Goal: Information Seeking & Learning: Check status

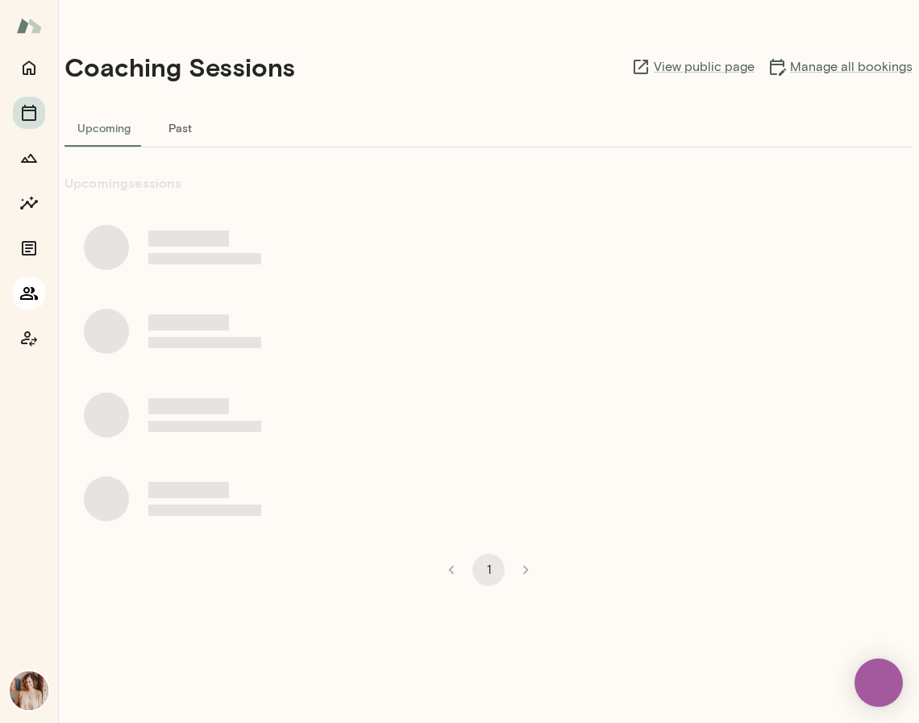
click at [27, 291] on icon "Members" at bounding box center [29, 293] width 18 height 13
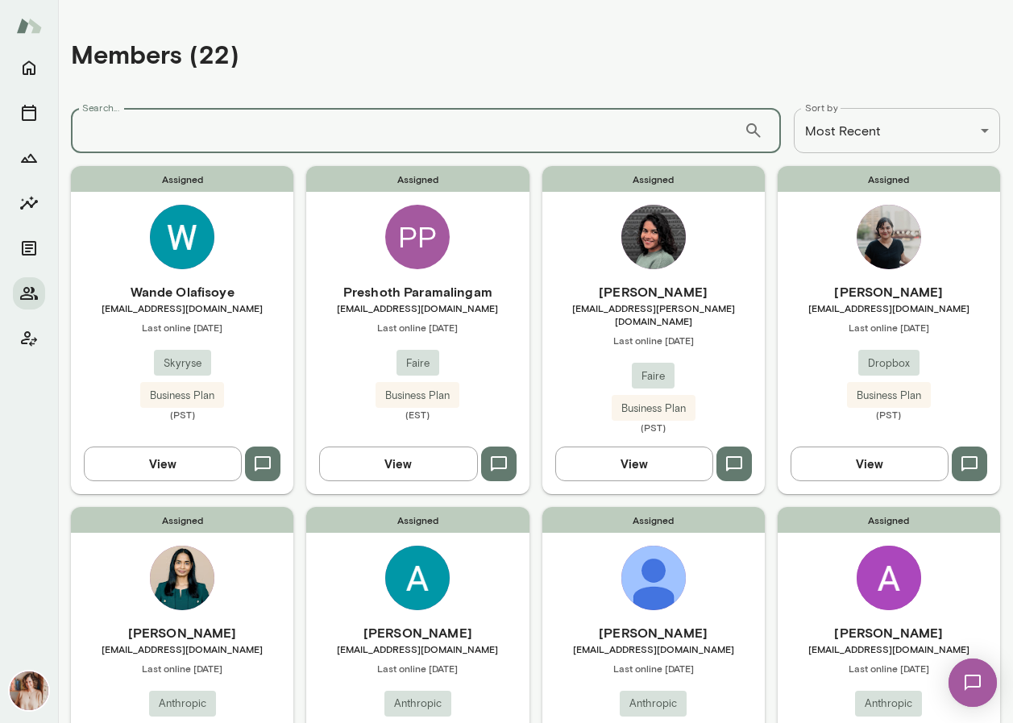
click at [233, 127] on input "Search..." at bounding box center [407, 130] width 673 height 45
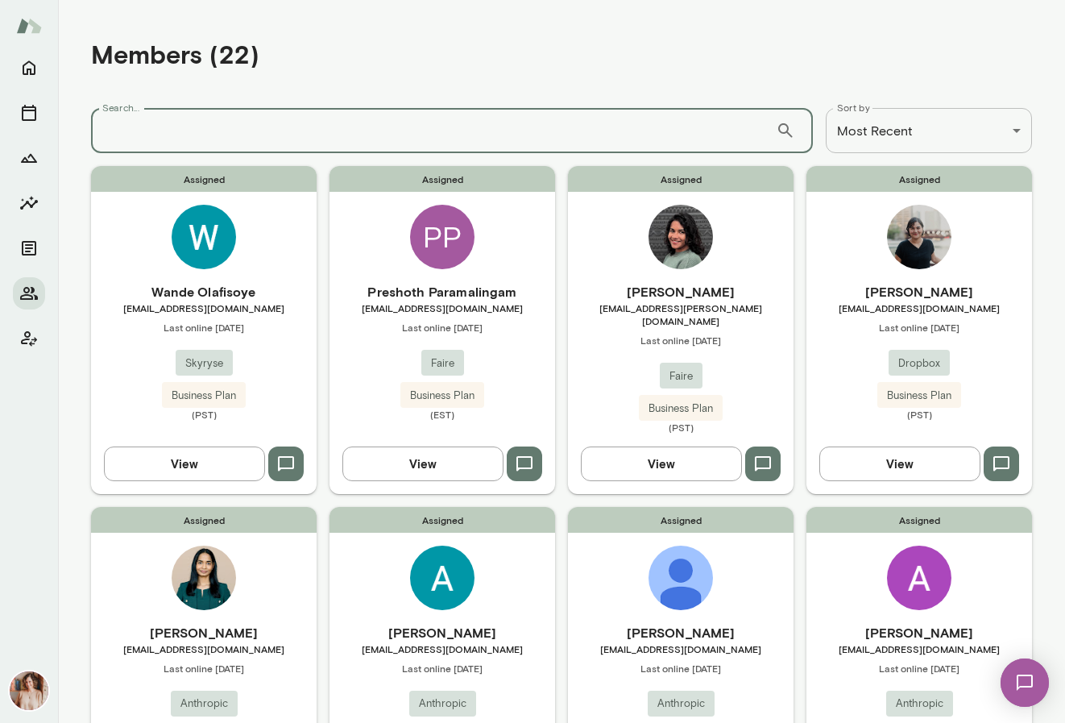
click at [233, 128] on input "Search..." at bounding box center [433, 130] width 685 height 45
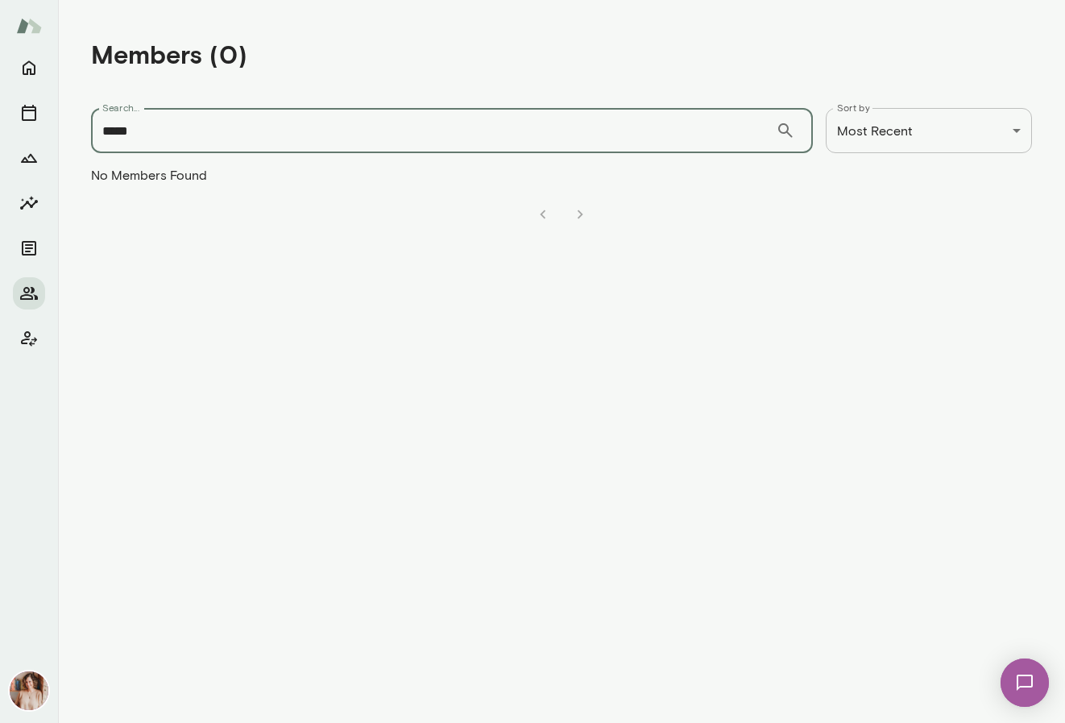
click at [114, 135] on input "*****" at bounding box center [433, 130] width 685 height 45
type input "****"
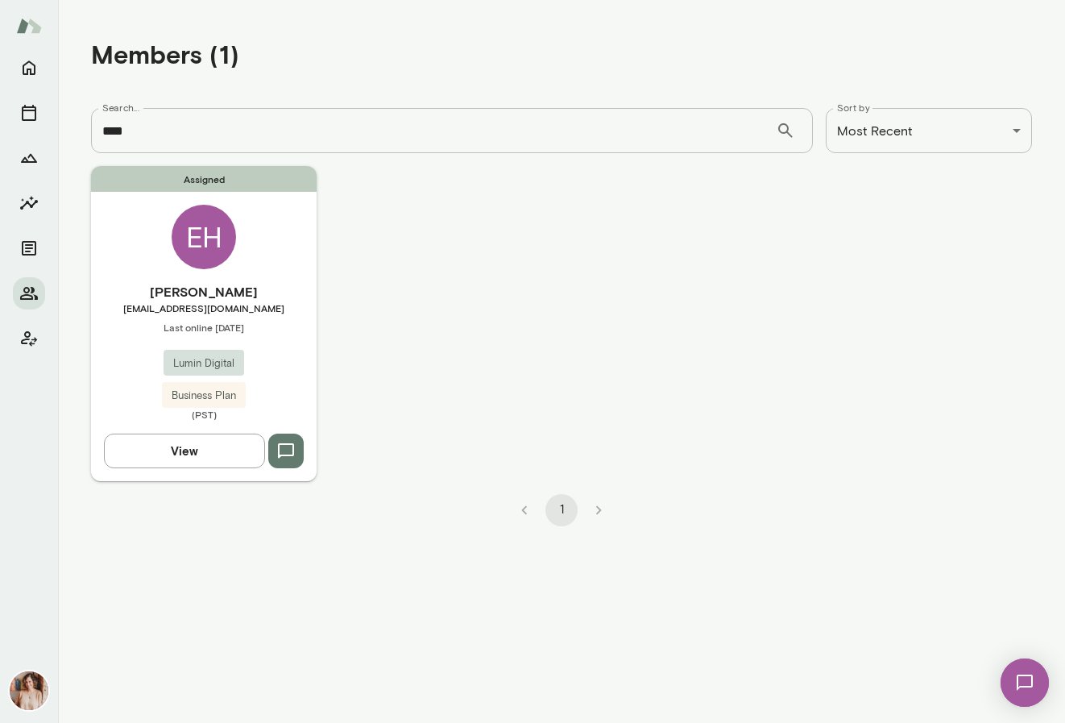
click at [214, 293] on h6 "[PERSON_NAME]" at bounding box center [204, 291] width 226 height 19
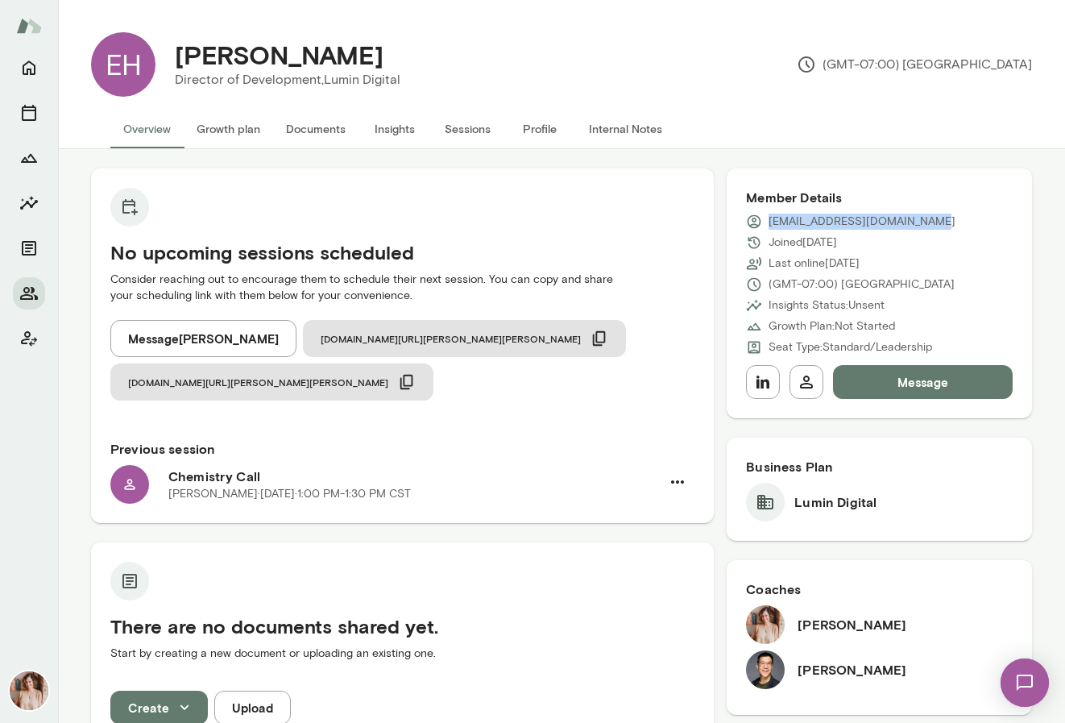
drag, startPoint x: 930, startPoint y: 224, endPoint x: 770, endPoint y: 226, distance: 159.6
click at [770, 226] on div "[EMAIL_ADDRESS][DOMAIN_NAME]" at bounding box center [879, 222] width 267 height 16
copy p "[EMAIL_ADDRESS][DOMAIN_NAME]"
click at [27, 289] on icon "Members" at bounding box center [28, 293] width 19 height 19
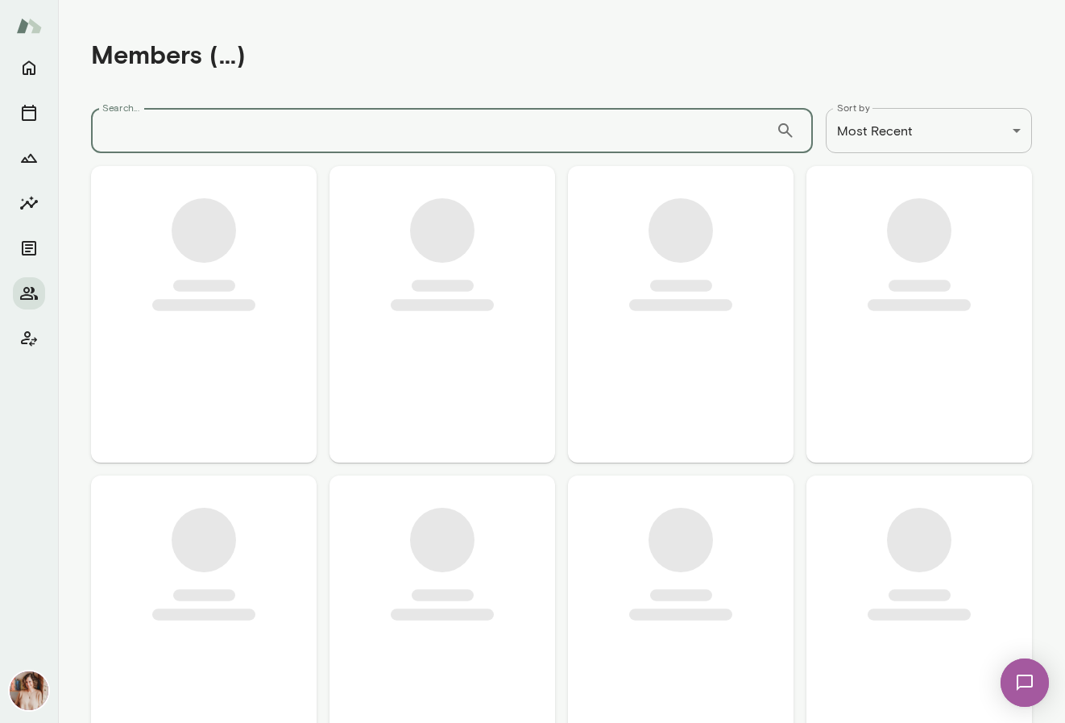
click at [197, 126] on input "Search..." at bounding box center [433, 130] width 685 height 45
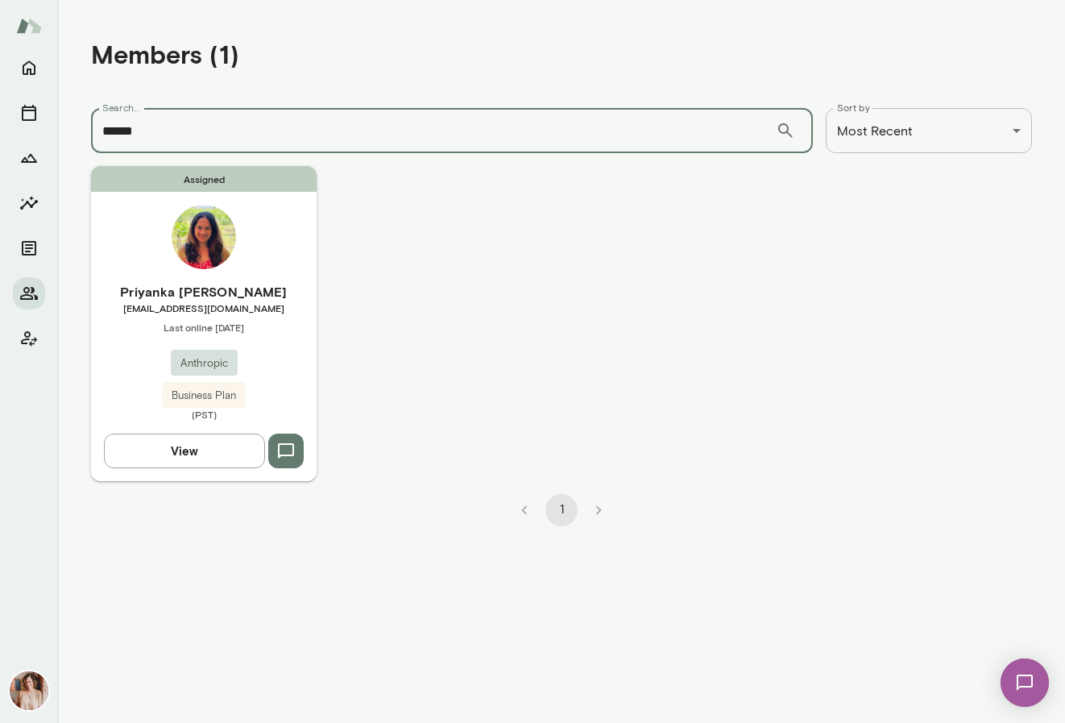
type input "******"
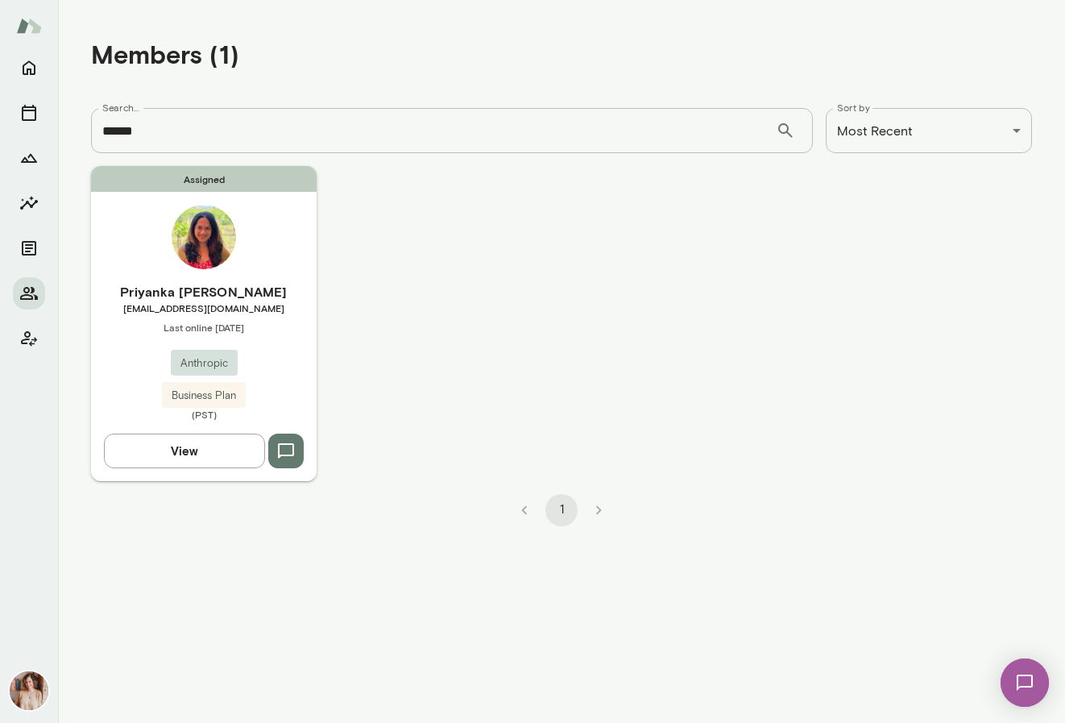
click at [255, 378] on div "Priyanka [PERSON_NAME] [EMAIL_ADDRESS][DOMAIN_NAME] Last online [DATE] Anthropi…" at bounding box center [204, 351] width 226 height 139
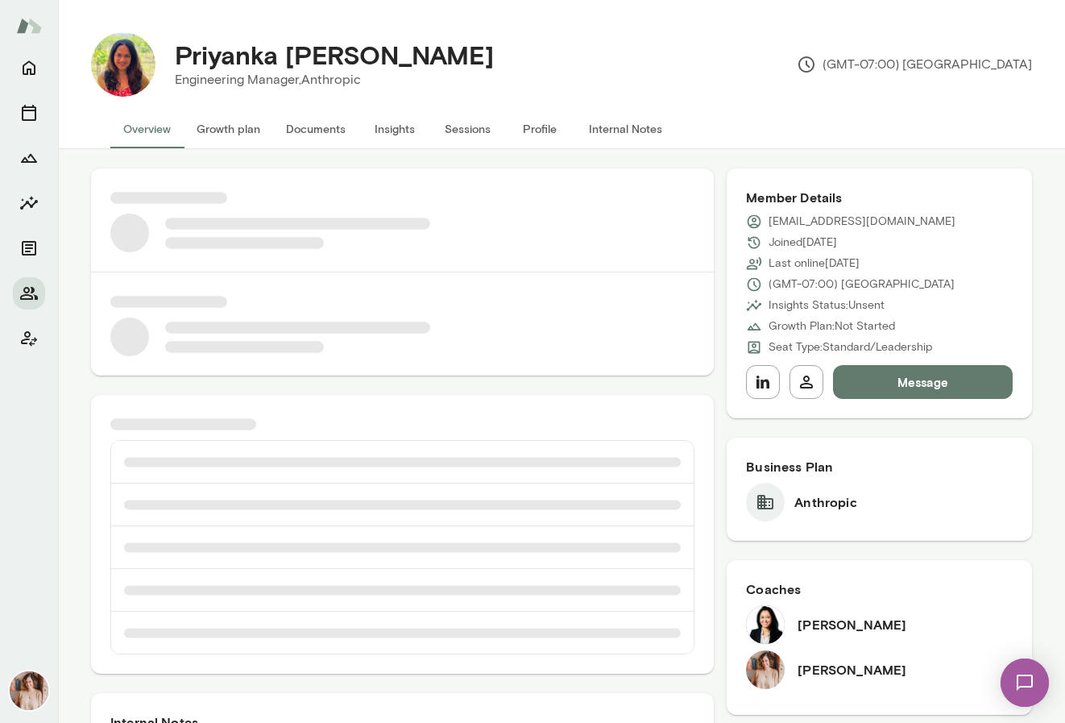
click at [481, 128] on button "Sessions" at bounding box center [467, 129] width 73 height 39
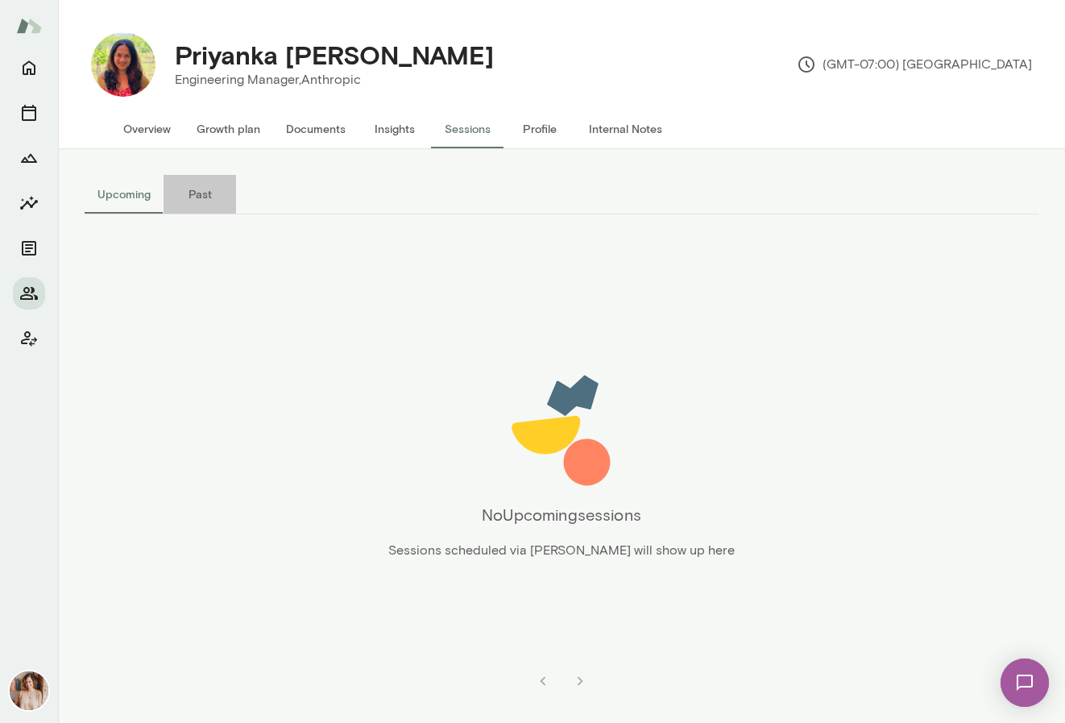
click at [182, 189] on button "Past" at bounding box center [200, 194] width 73 height 39
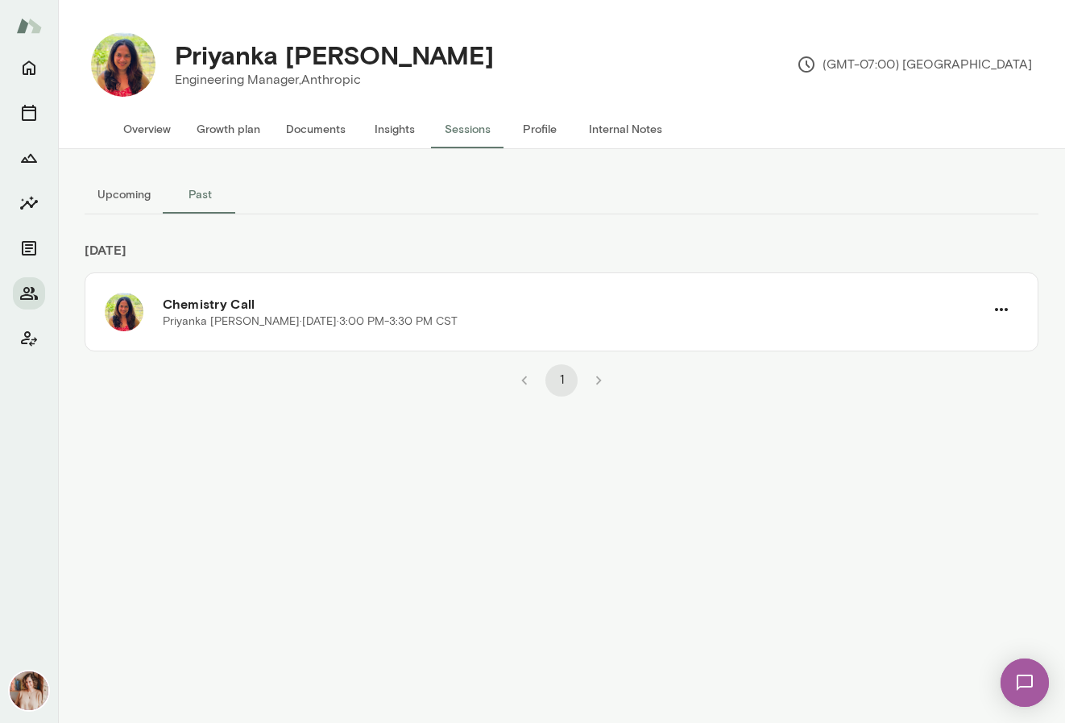
drag, startPoint x: 273, startPoint y: 355, endPoint x: 202, endPoint y: 233, distance: 141.5
click at [259, 319] on div "Upcoming Past [DATE] Chemistry Call [PERSON_NAME][DATE] · 3:00 PM-3:30 PM CST 1" at bounding box center [561, 436] width 967 height 574
click at [145, 128] on button "Overview" at bounding box center [146, 129] width 73 height 39
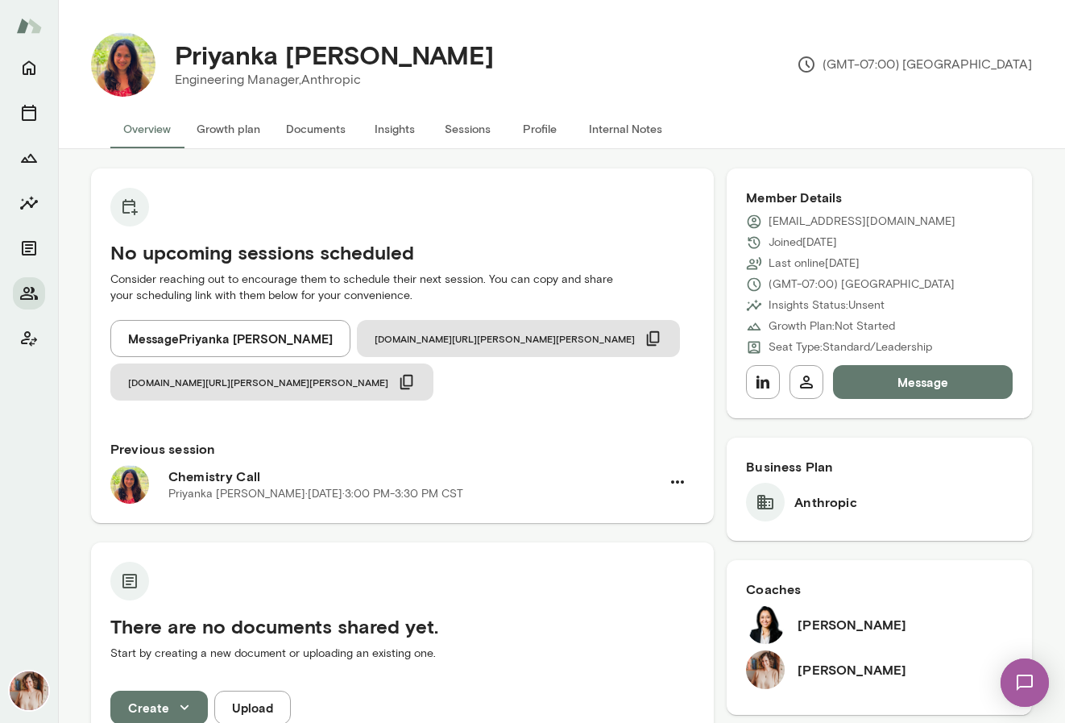
click at [464, 195] on div "No upcoming sessions scheduled Consider reaching out to encourage them to sched…" at bounding box center [402, 293] width 623 height 251
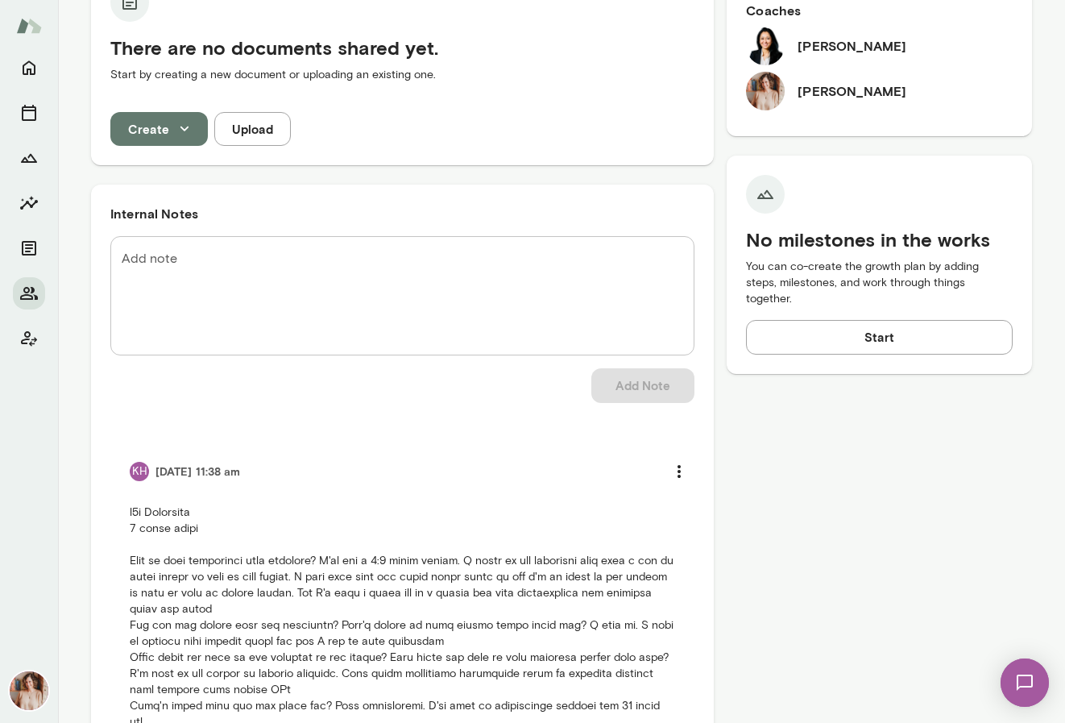
scroll to position [582, 0]
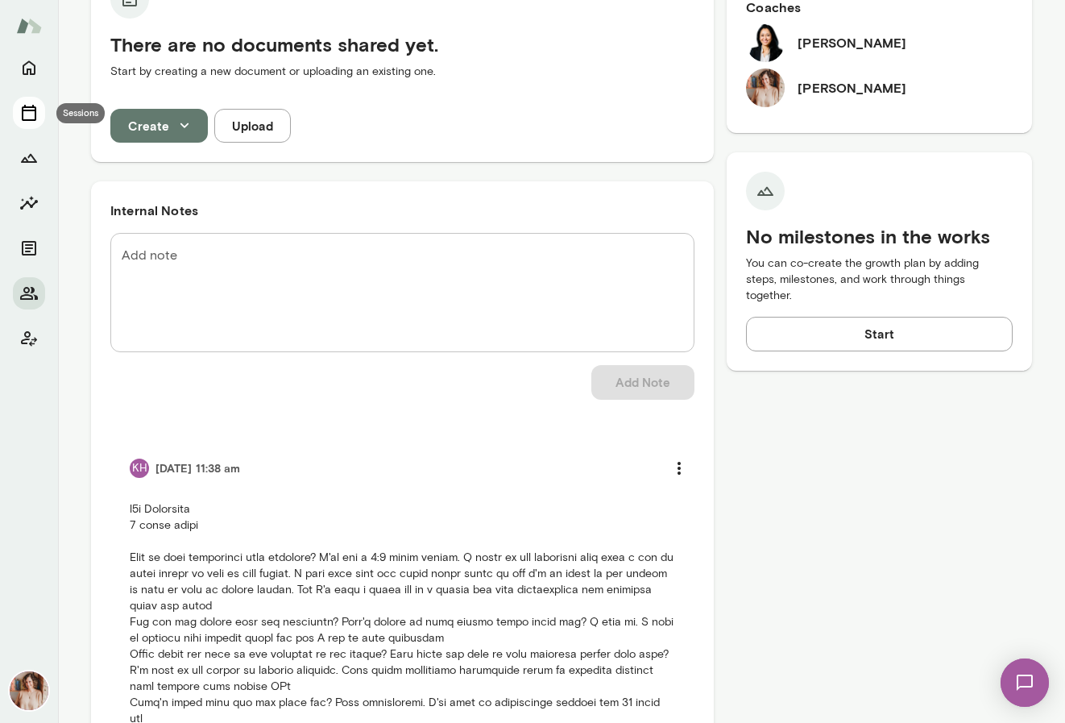
click at [37, 110] on icon "Sessions" at bounding box center [28, 112] width 19 height 19
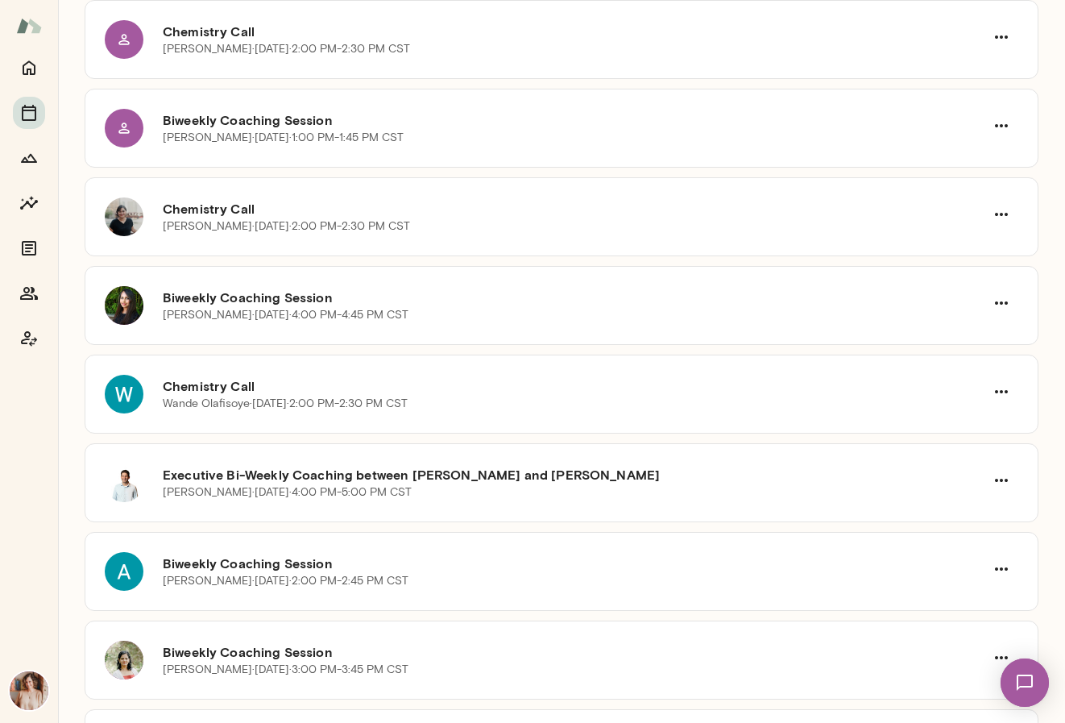
scroll to position [608, 0]
